Goal: Find specific page/section: Find specific page/section

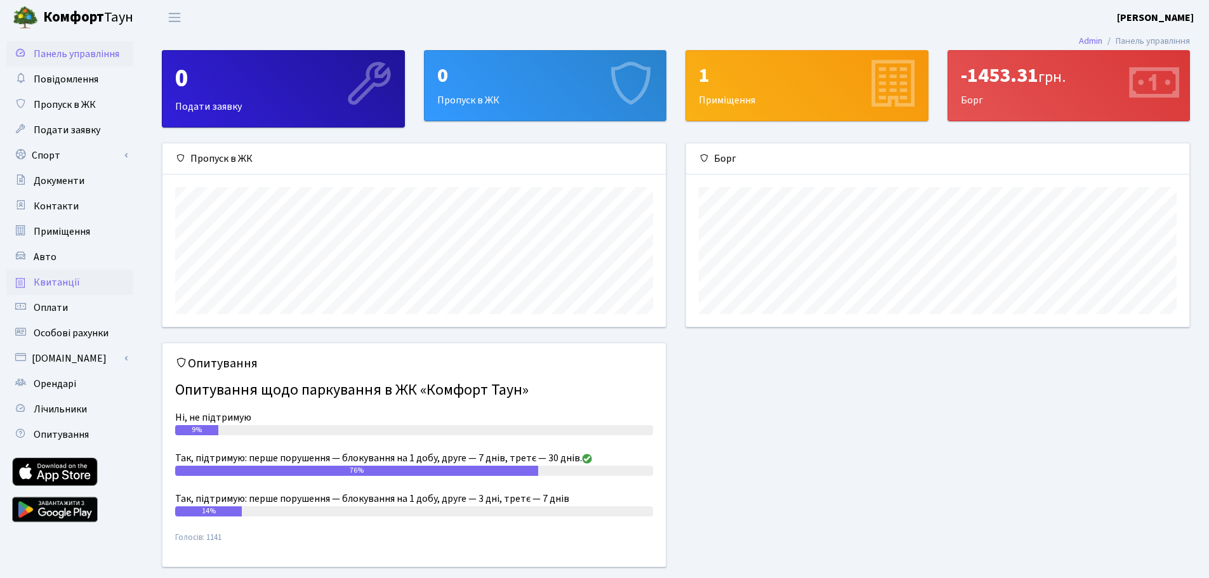
click at [89, 284] on link "Квитанції" at bounding box center [69, 282] width 127 height 25
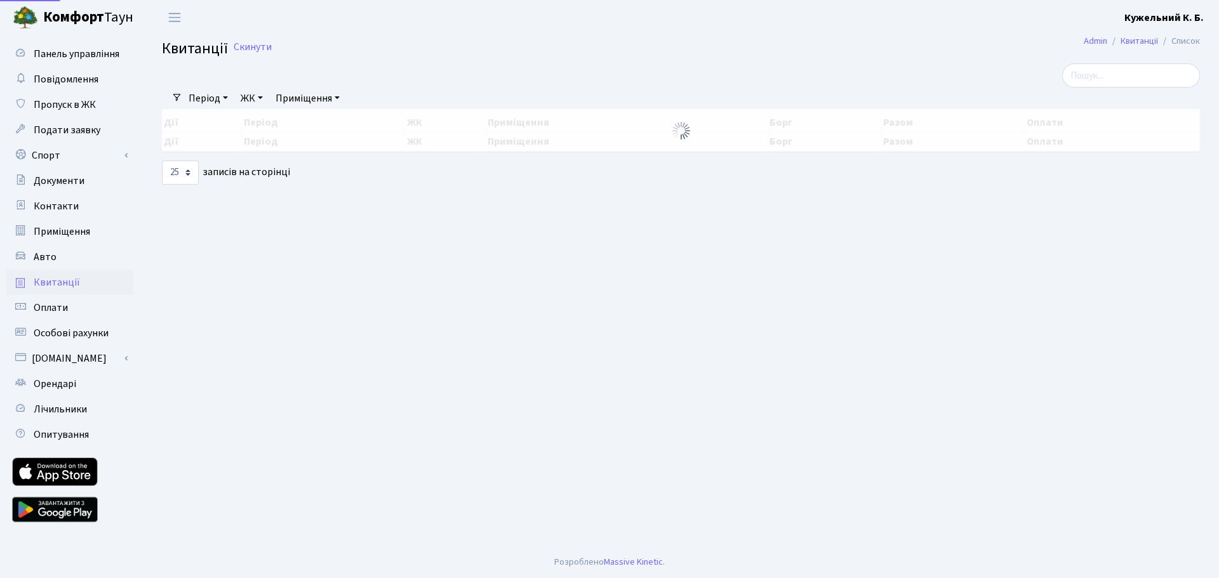
select select "25"
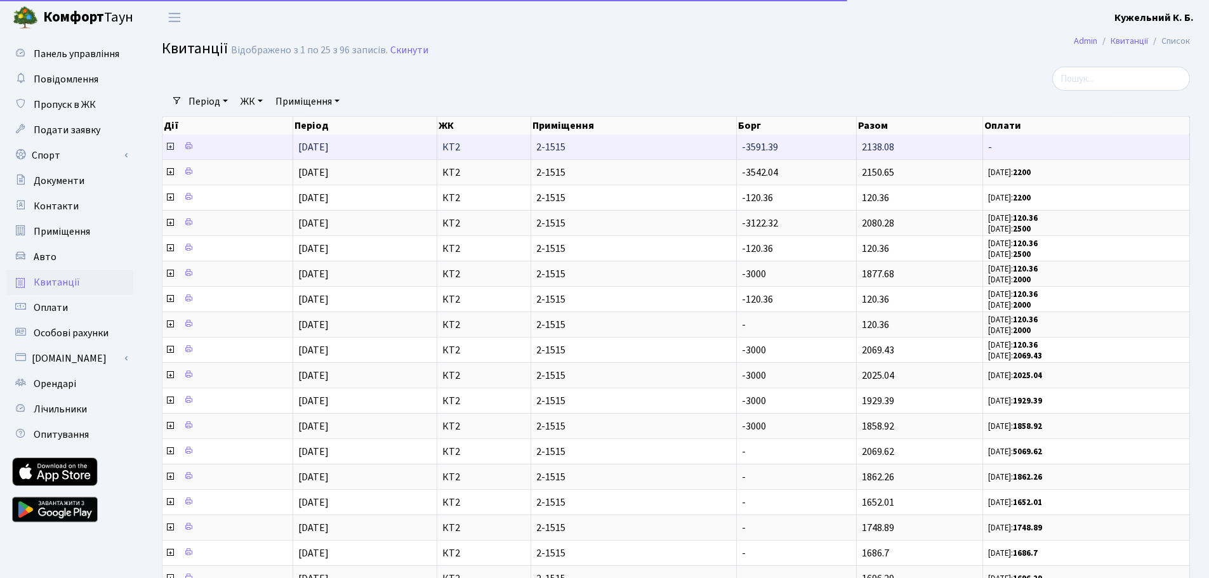
click at [168, 147] on icon at bounding box center [170, 147] width 10 height 10
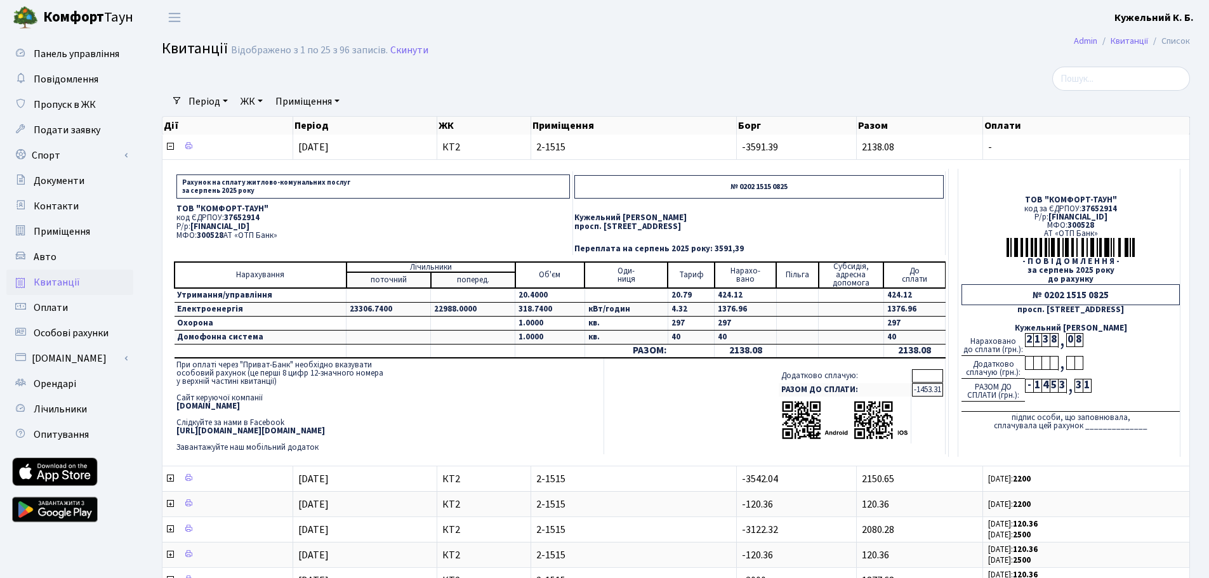
scroll to position [127, 0]
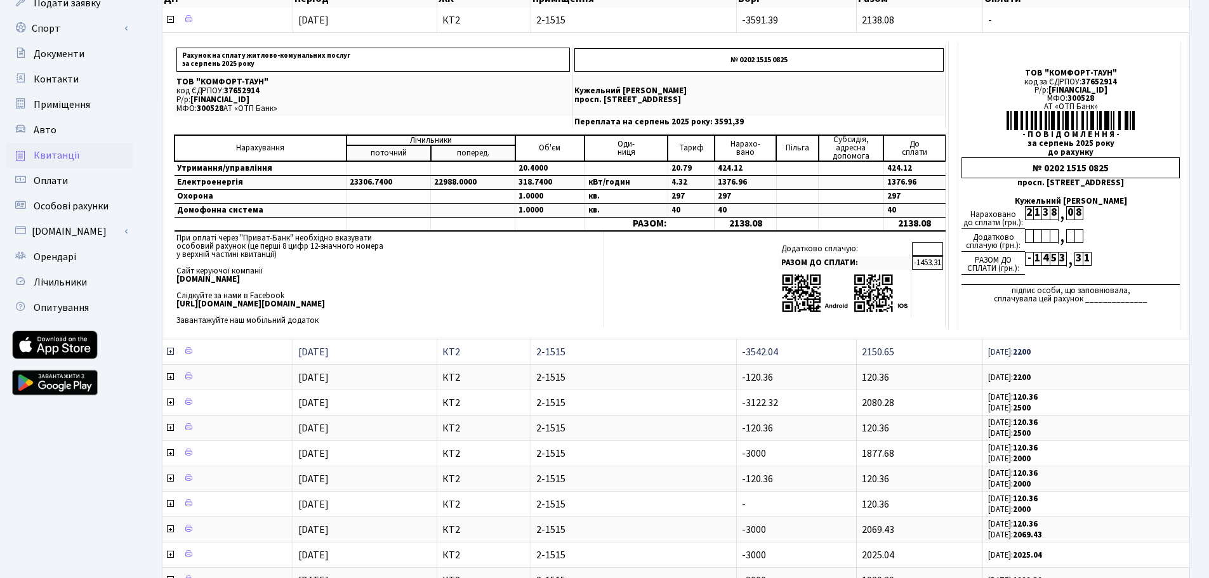
click at [171, 352] on icon at bounding box center [170, 352] width 10 height 10
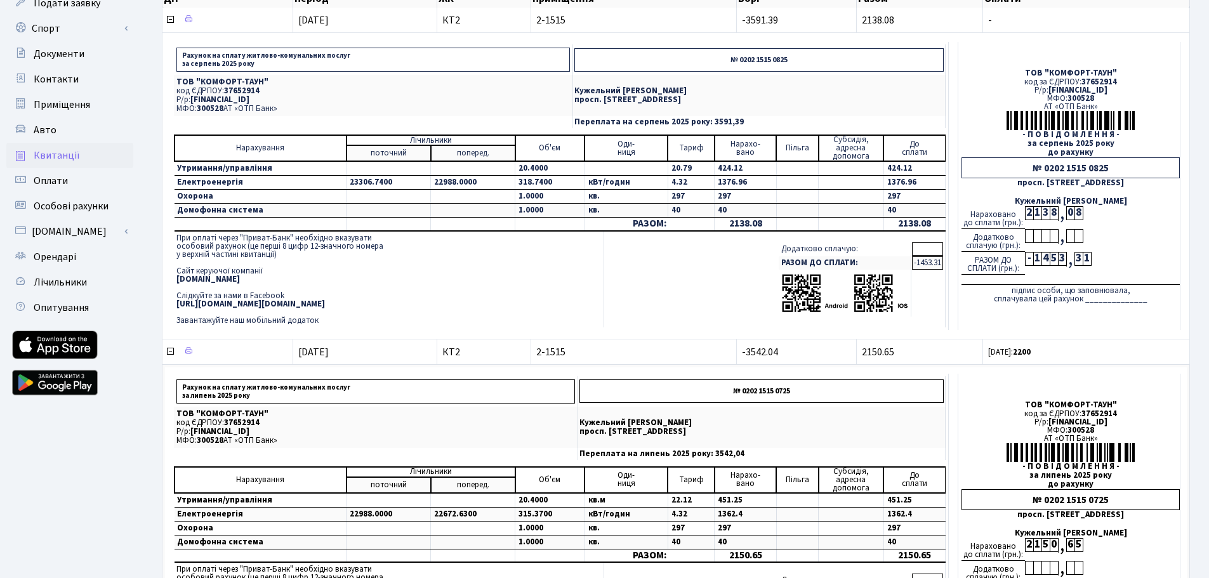
scroll to position [0, 0]
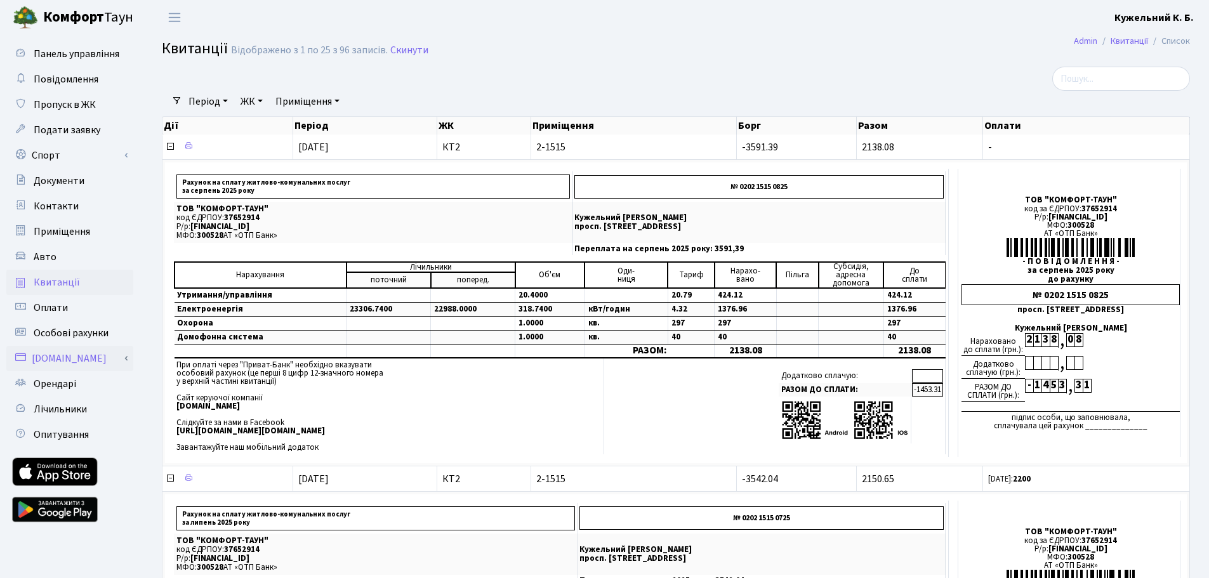
click at [121, 364] on link "[DOMAIN_NAME]" at bounding box center [69, 358] width 127 height 25
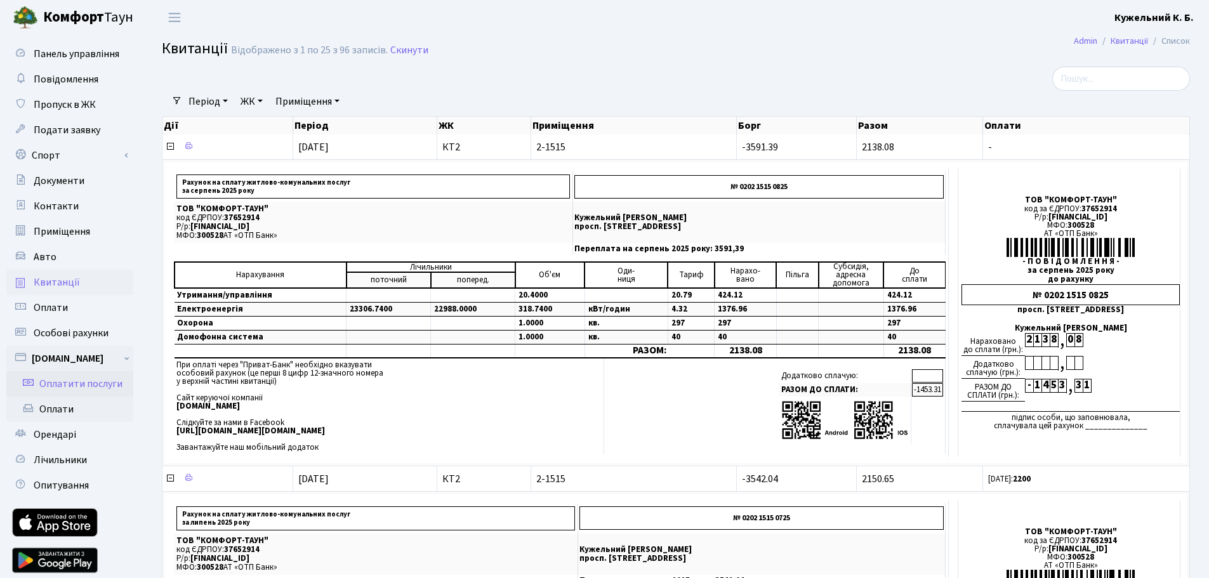
click at [113, 385] on link "Оплатити послуги" at bounding box center [69, 383] width 127 height 25
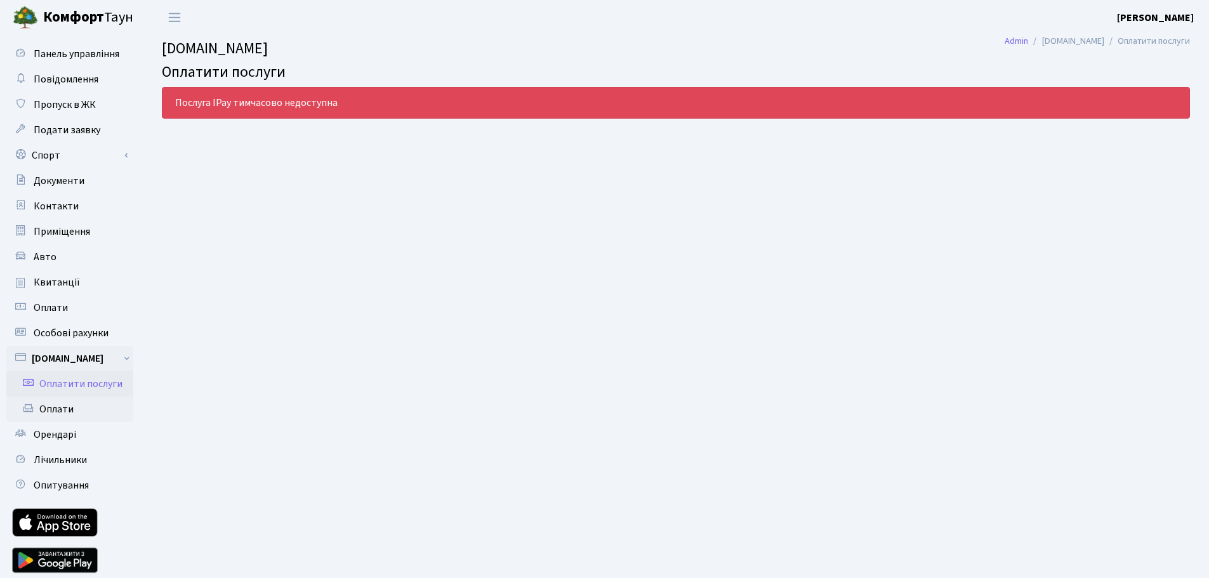
click at [225, 230] on main "Admin iPay.ua Оплатити послуги iPay.ua Оплатити послуги Послуга IPay тимчасово …" at bounding box center [676, 312] width 1066 height 555
click at [81, 413] on link "Оплати" at bounding box center [69, 409] width 127 height 25
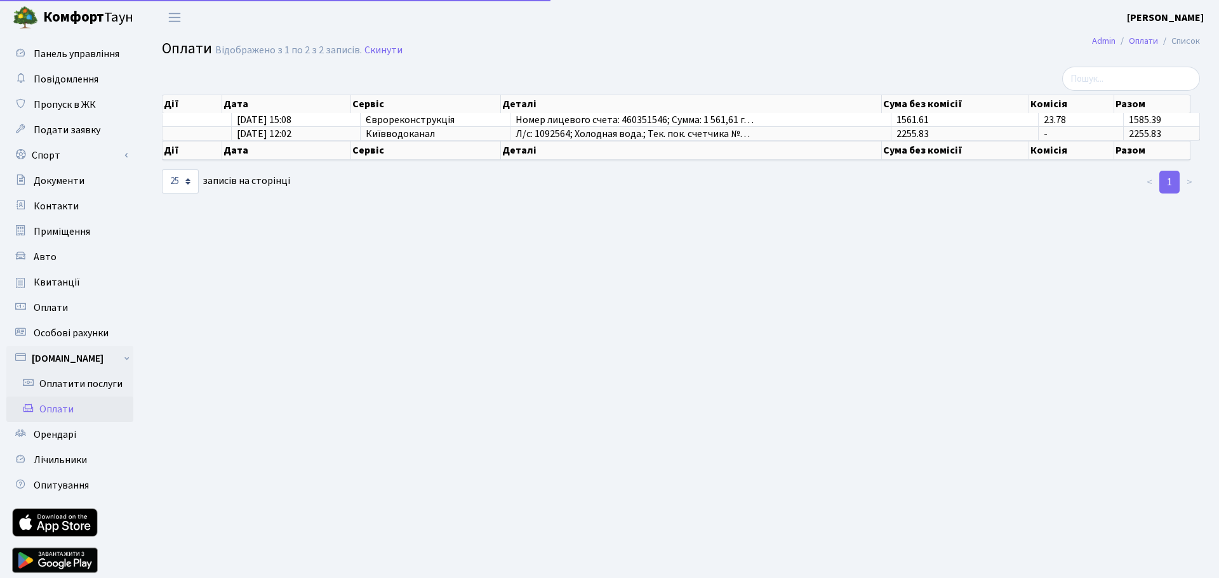
select select "25"
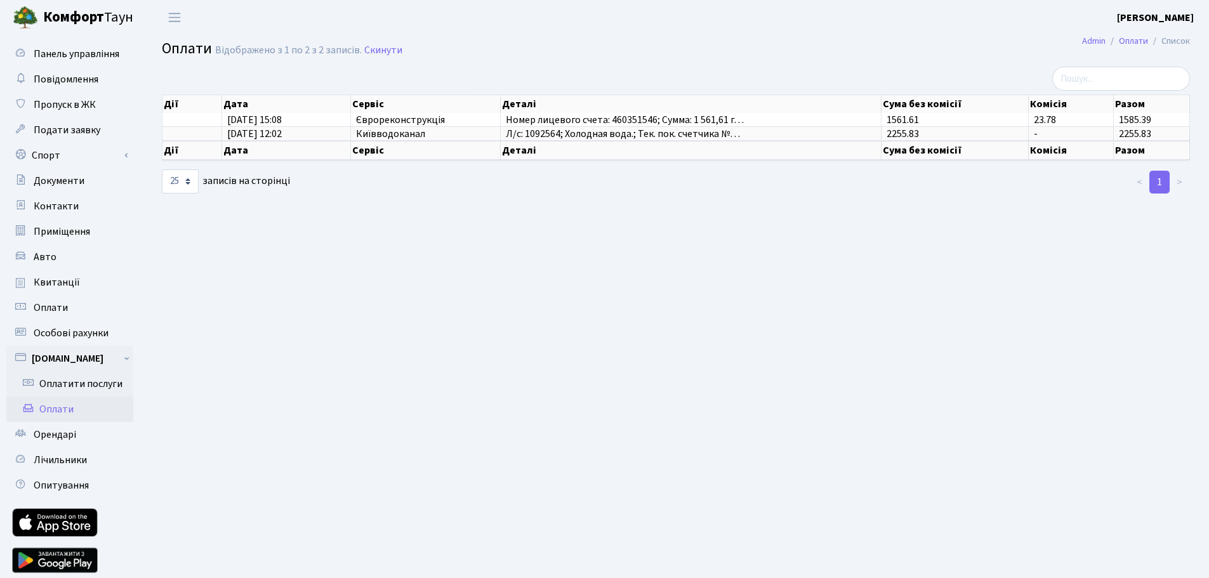
click at [489, 294] on main "Admin Оплати Список Оплати Відображено з 1 по 2 з 2 записів. Скинути Дії Дата С…" at bounding box center [676, 312] width 1066 height 555
click at [461, 237] on main "Admin Оплати Список Оплати Відображено з 1 по 2 з 2 записів. Скинути Дії Дата С…" at bounding box center [676, 312] width 1066 height 555
click at [105, 388] on link "Оплатити послуги" at bounding box center [69, 383] width 127 height 25
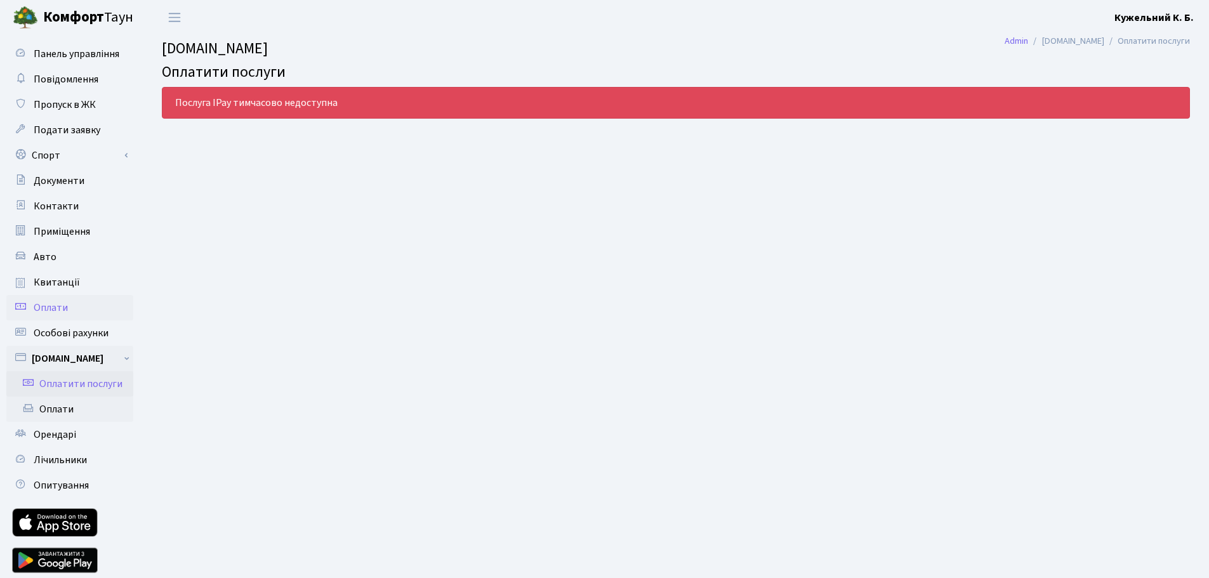
click at [95, 308] on link "Оплати" at bounding box center [69, 307] width 127 height 25
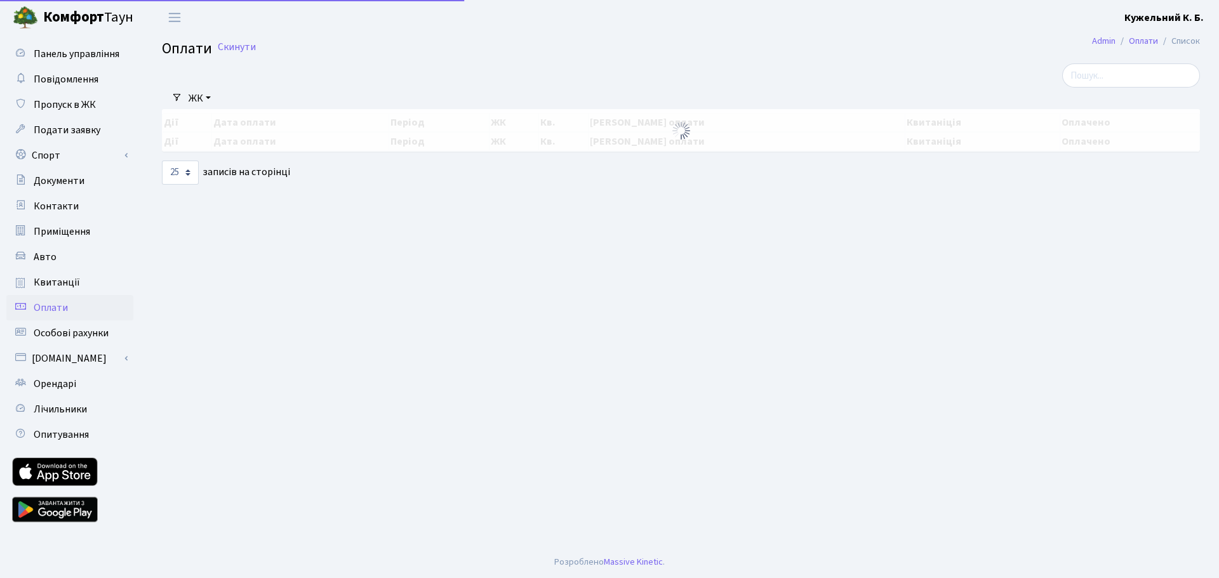
select select "25"
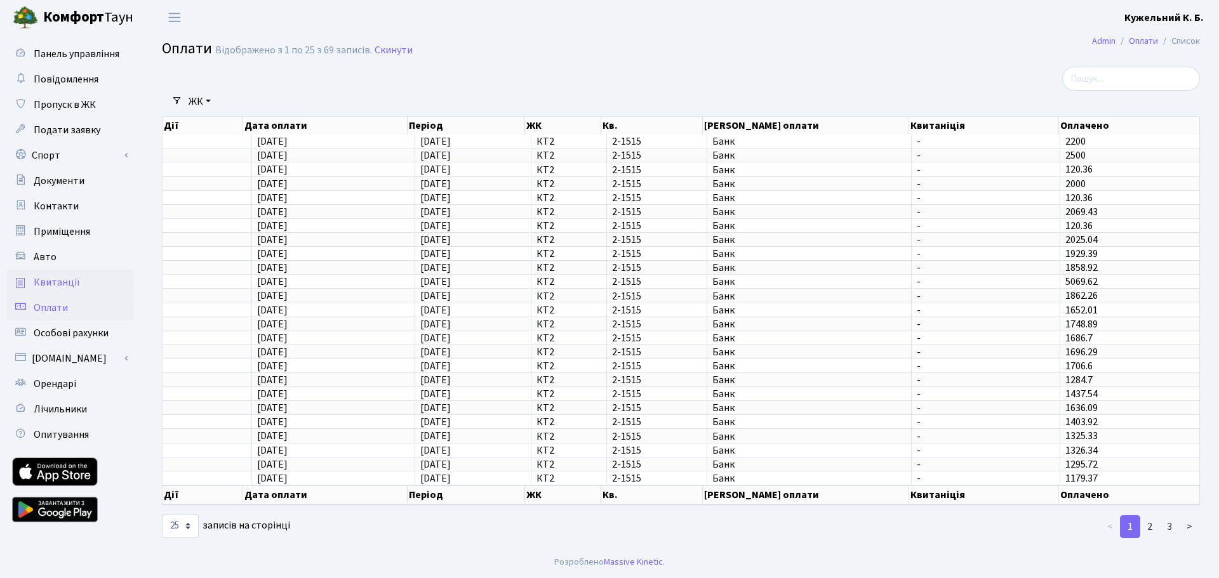
click at [80, 287] on link "Квитанції" at bounding box center [69, 282] width 127 height 25
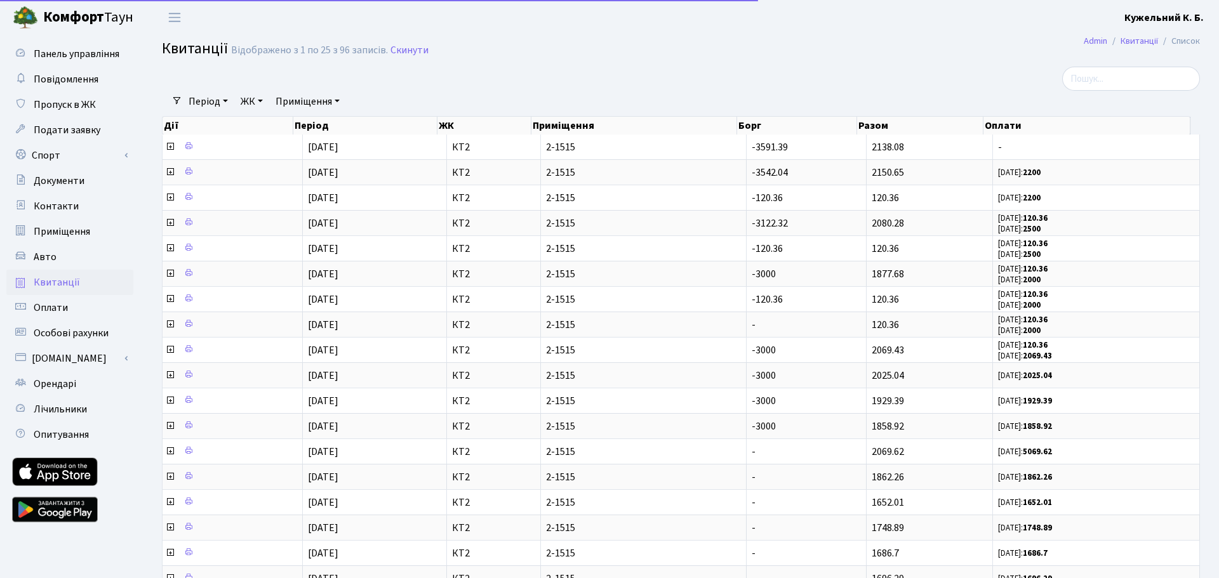
select select "25"
